Goal: Information Seeking & Learning: Learn about a topic

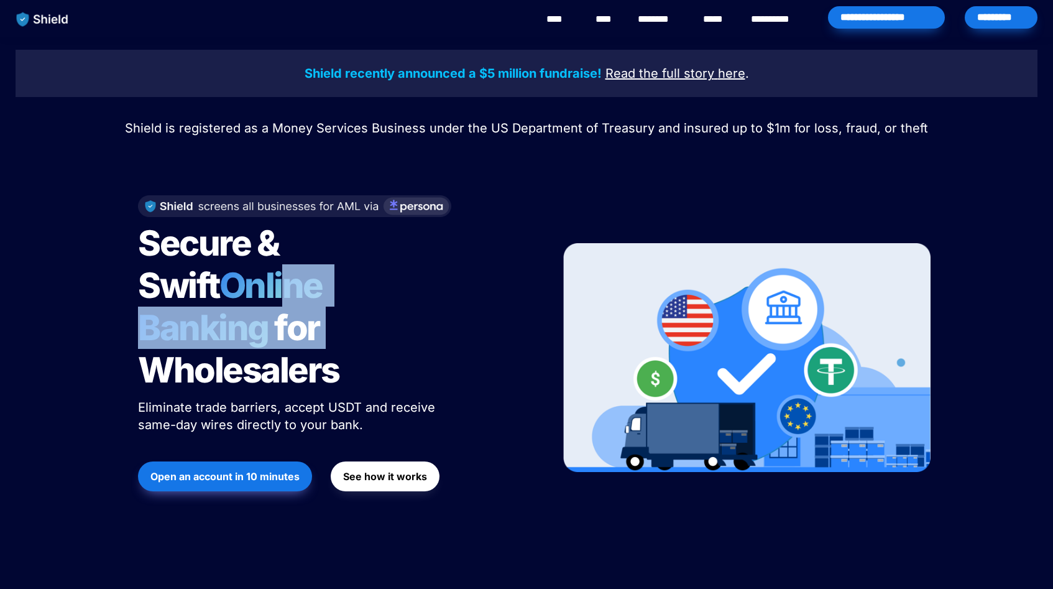
drag, startPoint x: 415, startPoint y: 278, endPoint x: 551, endPoint y: 302, distance: 137.6
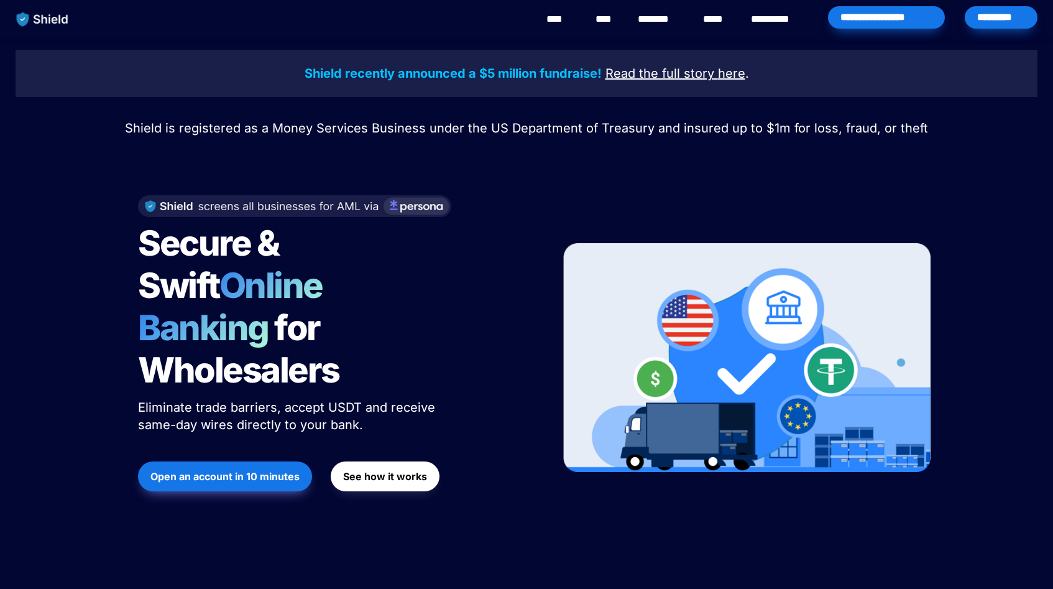
click at [501, 467] on div "Secure & Swift Online Banking for Wholesalers Eliminate trade barriers, accept …" at bounding box center [334, 358] width 422 height 350
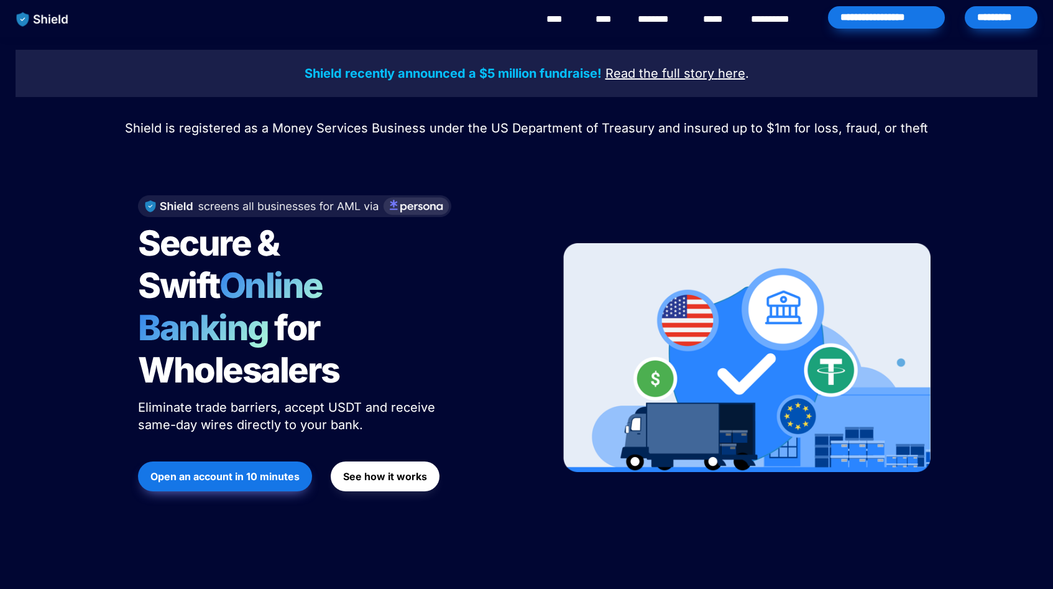
click at [192, 177] on div "Secure & Swift Online Banking for Wholesalers Eliminate trade barriers, accept …" at bounding box center [527, 357] width 808 height 375
click at [141, 185] on div "Secure & Swift Online Banking for Wholesalers Eliminate trade barriers, accept …" at bounding box center [334, 358] width 422 height 350
click at [458, 178] on div "Secure & Swift Online Banking for Wholesalers Eliminate trade barriers, accept …" at bounding box center [527, 357] width 808 height 375
